Goal: Task Accomplishment & Management: Manage account settings

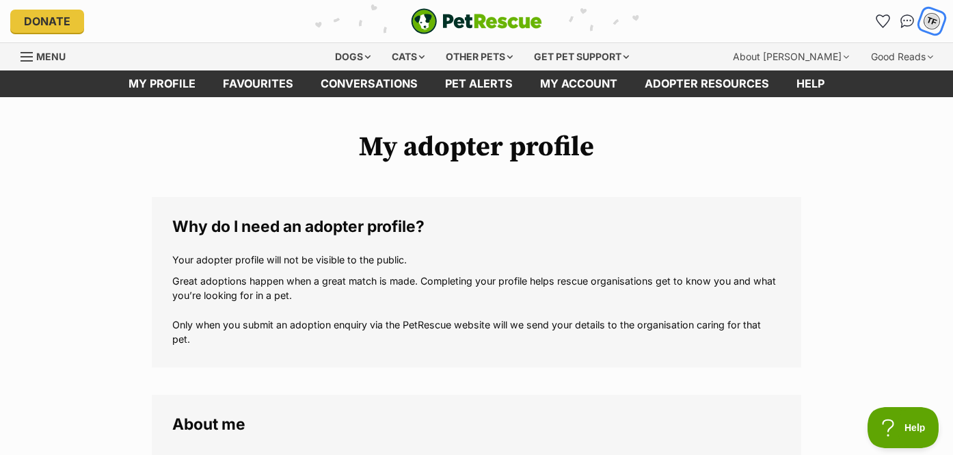
click at [921, 23] on button "TF" at bounding box center [932, 21] width 28 height 28
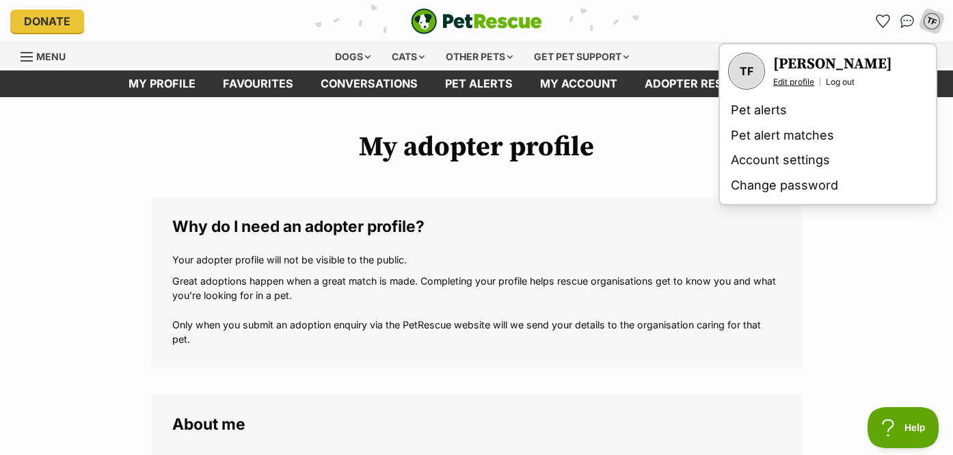
click at [785, 84] on link "Edit profile" at bounding box center [793, 82] width 41 height 11
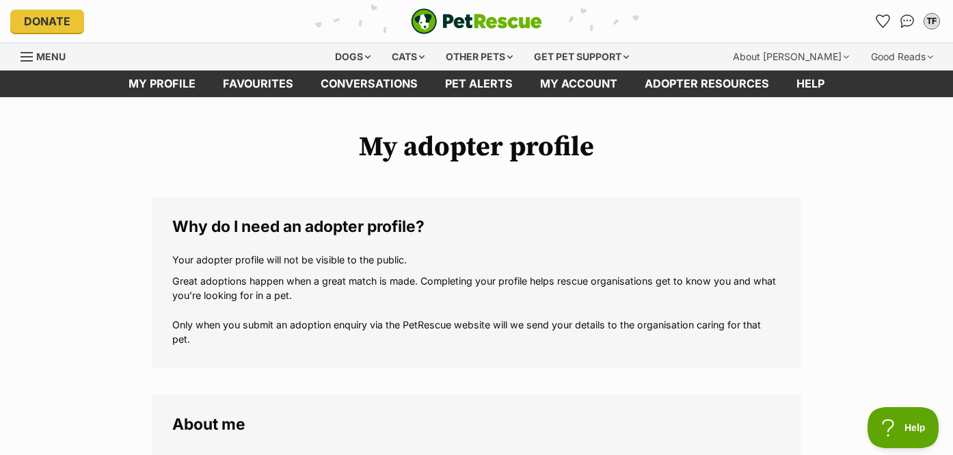
click at [920, 18] on ul "TF My account TF Tiffany Fung Edit profile Log out Pet alerts Pet alert matches…" at bounding box center [906, 21] width 71 height 22
click at [934, 19] on div "TF" at bounding box center [932, 21] width 18 height 18
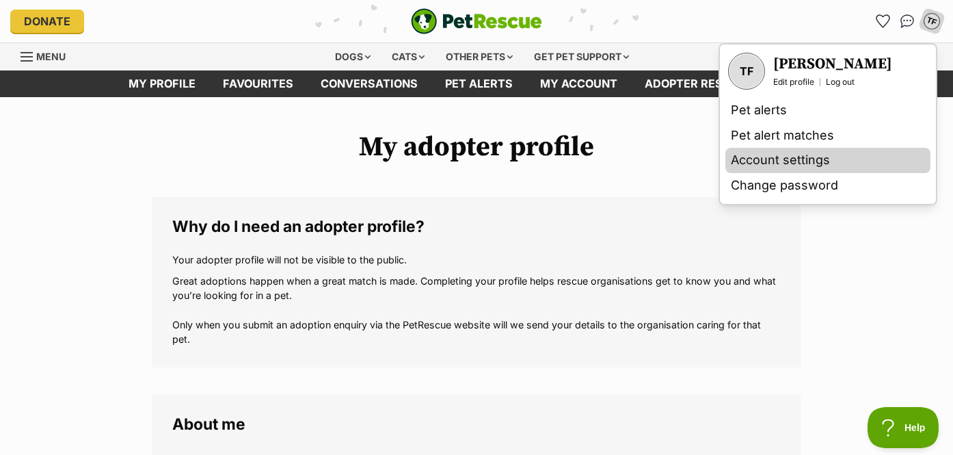
click at [774, 159] on link "Account settings" at bounding box center [827, 160] width 205 height 25
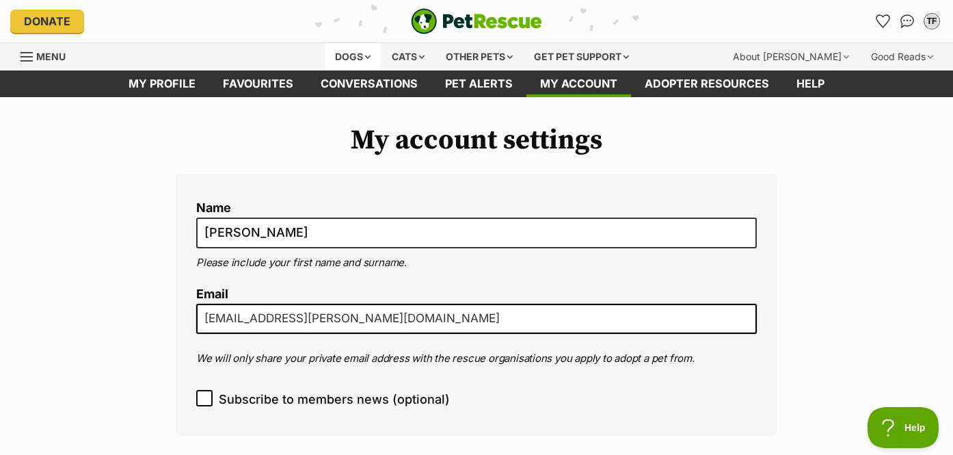
click at [355, 53] on div "Dogs" at bounding box center [352, 56] width 55 height 27
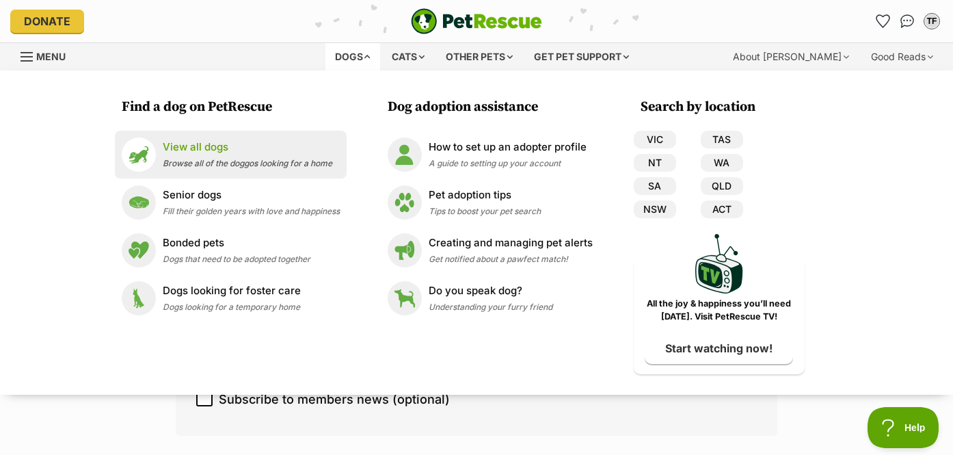
click at [225, 167] on span "Browse all of the doggos looking for a home" at bounding box center [247, 163] width 169 height 10
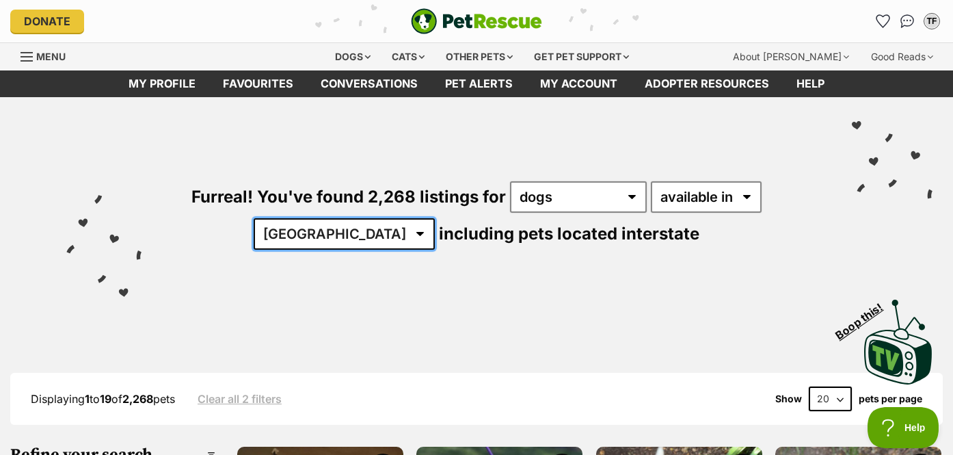
click at [362, 247] on select "Australia ACT NSW NT QLD SA TAS VIC WA" at bounding box center [344, 233] width 181 height 31
select select "VIC"
click at [296, 218] on select "Australia ACT NSW NT QLD SA TAS VIC WA" at bounding box center [344, 233] width 181 height 31
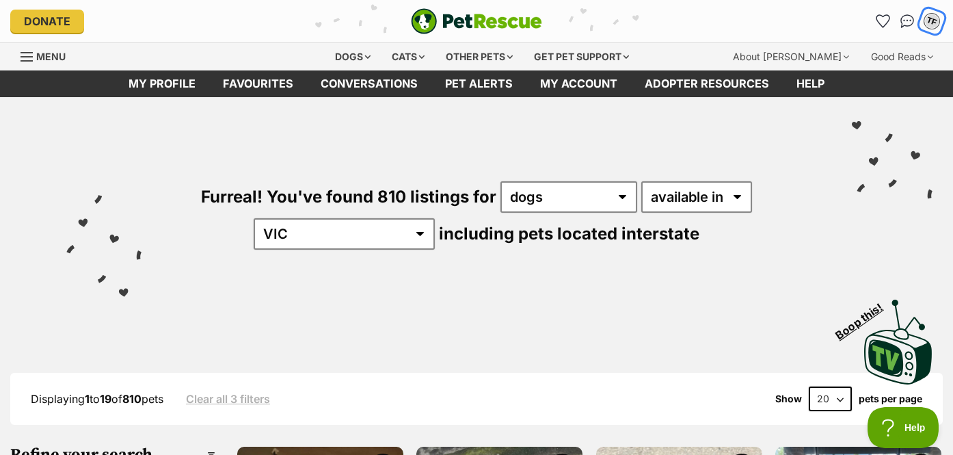
click at [925, 29] on button "TF" at bounding box center [932, 21] width 28 height 28
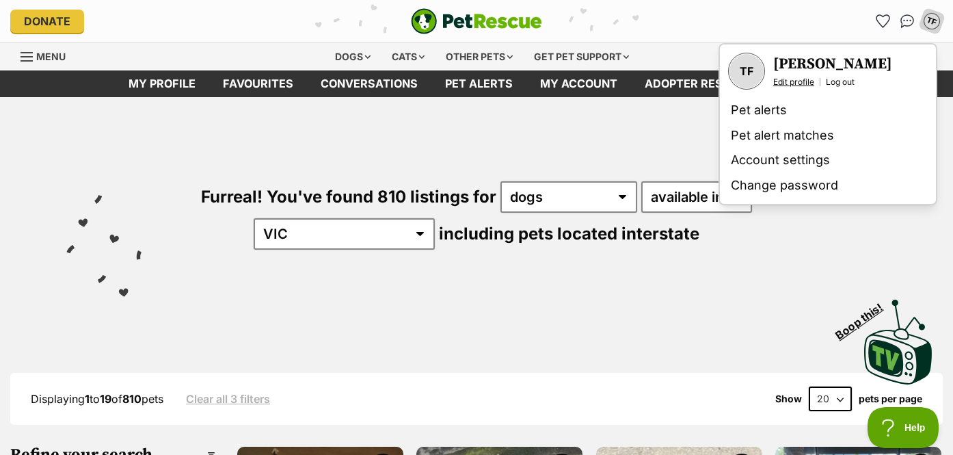
click at [787, 85] on link "Edit profile" at bounding box center [793, 82] width 41 height 11
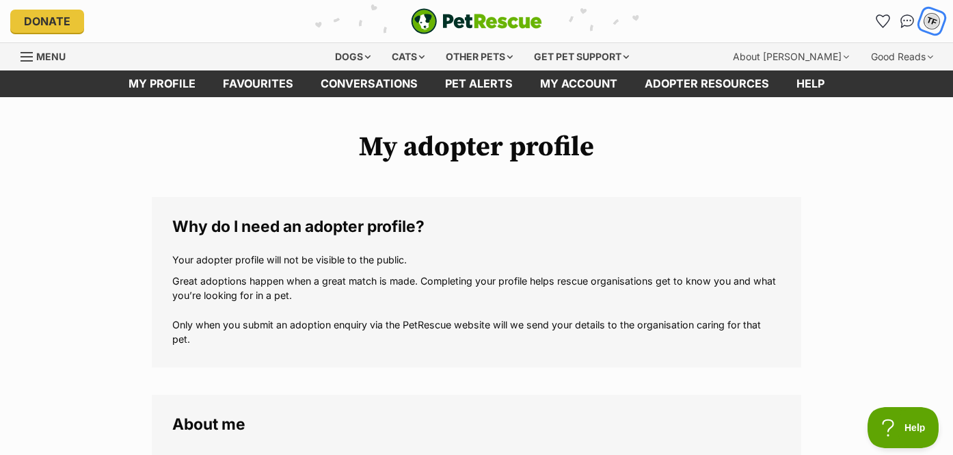
click at [930, 22] on div "TF" at bounding box center [932, 21] width 18 height 18
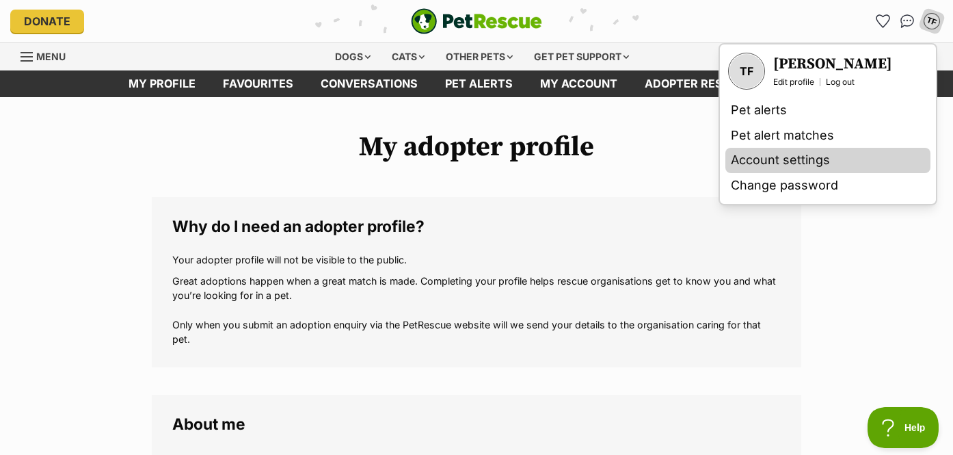
click at [791, 157] on link "Account settings" at bounding box center [827, 160] width 205 height 25
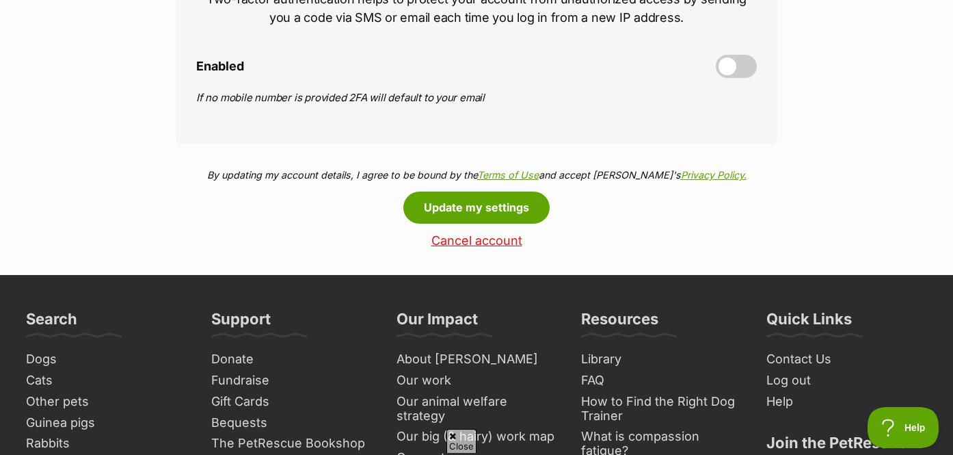
scroll to position [644, 0]
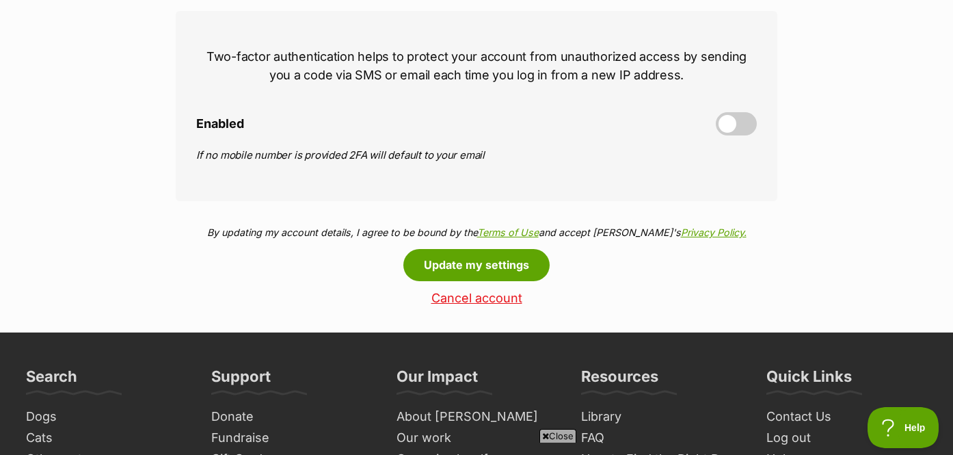
click at [477, 303] on link "Cancel account" at bounding box center [476, 298] width 601 height 14
click at [464, 303] on link "Cancel account" at bounding box center [476, 298] width 601 height 14
